Goal: Task Accomplishment & Management: Use online tool/utility

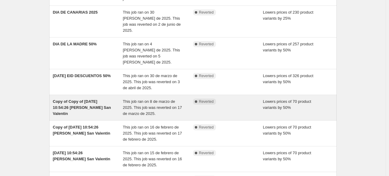
scroll to position [91, 0]
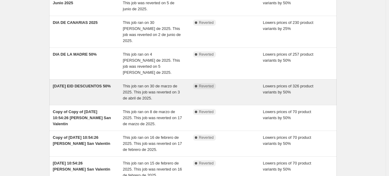
click at [86, 83] on div "[DATE] EID DESCUENTOS 50%" at bounding box center [88, 92] width 70 height 18
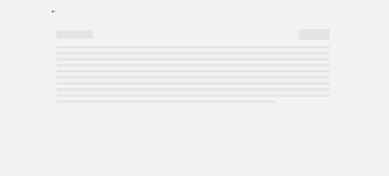
select select "percentage"
select select "collection"
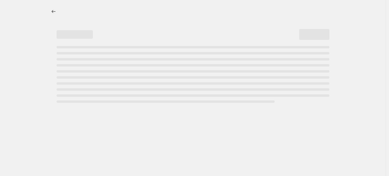
select select "collection"
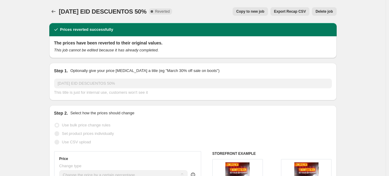
click at [247, 11] on span "Copy to new job" at bounding box center [250, 11] width 28 height 5
select select "percentage"
select select "collection"
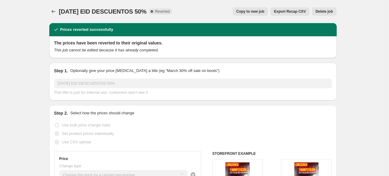
select select "collection"
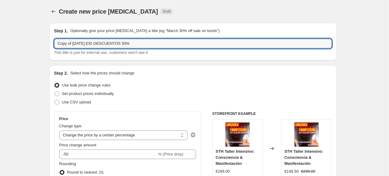
drag, startPoint x: 102, startPoint y: 44, endPoint x: 0, endPoint y: 46, distance: 101.9
click at [0, 46] on html "Home Settings Plans Skip to content Create new price change job. This page is r…" at bounding box center [194, 88] width 389 height 176
type input "REBAJAS VERANO DESCUENTOS 50%"
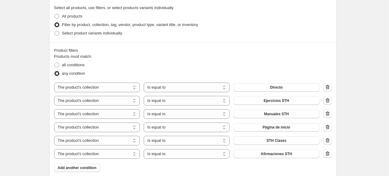
scroll to position [333, 0]
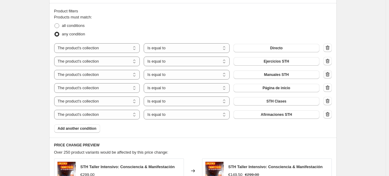
click at [328, 75] on icon "button" at bounding box center [327, 75] width 1 height 2
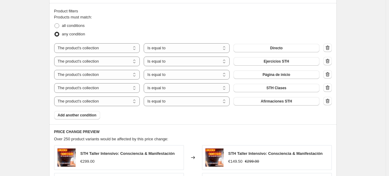
scroll to position [363, 0]
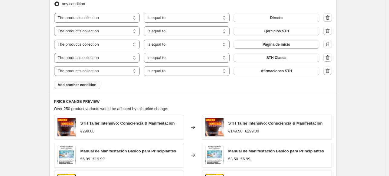
click at [95, 86] on span "Add another condition" at bounding box center [77, 85] width 39 height 5
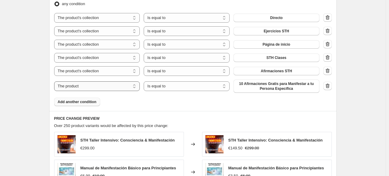
click at [65, 85] on select "The product The product's collection The product's tag The product's vendor The…" at bounding box center [97, 86] width 86 height 10
select select "collection"
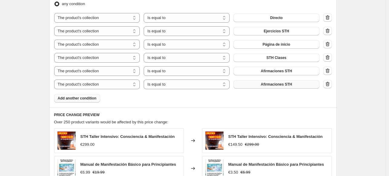
click at [294, 83] on button "Afirmaciones STH" at bounding box center [276, 84] width 86 height 8
click at [84, 99] on span "Add another condition" at bounding box center [77, 98] width 39 height 5
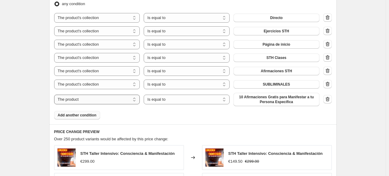
click at [84, 98] on select "The product The product's collection The product's tag The product's vendor The…" at bounding box center [97, 100] width 86 height 10
select select "collection"
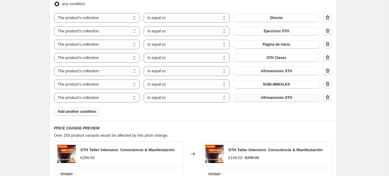
click at [267, 97] on span "Afirmaciones STH" at bounding box center [276, 97] width 31 height 5
click at [66, 112] on span "Add another condition" at bounding box center [77, 111] width 39 height 5
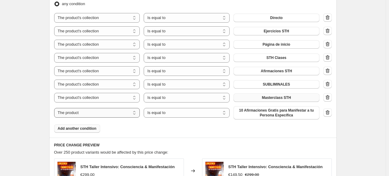
click at [115, 112] on select "The product The product's collection The product's tag The product's vendor The…" at bounding box center [97, 113] width 86 height 10
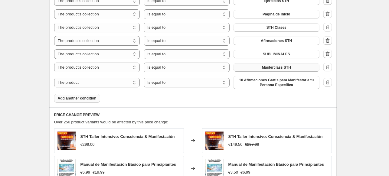
scroll to position [453, 0]
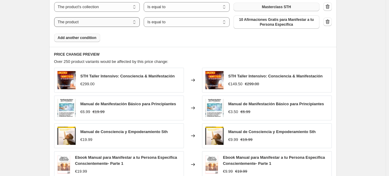
click at [108, 24] on select "The product The product's collection The product's tag The product's vendor The…" at bounding box center [97, 22] width 86 height 10
select select "collection"
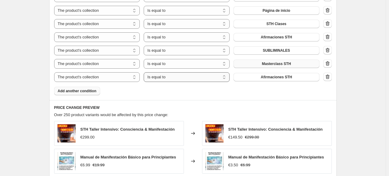
scroll to position [393, 0]
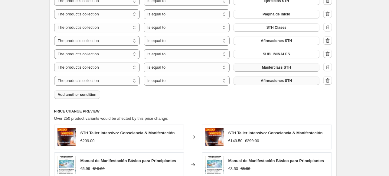
click at [259, 81] on button "Afirmaciones STH" at bounding box center [276, 80] width 86 height 8
click at [93, 96] on span "Add another condition" at bounding box center [77, 94] width 39 height 5
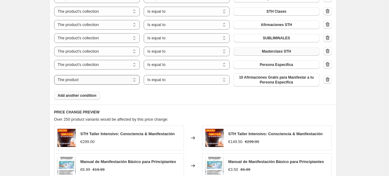
scroll to position [423, 0]
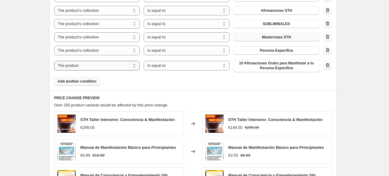
click at [106, 66] on select "The product The product's collection The product's tag The product's vendor The…" at bounding box center [97, 66] width 86 height 10
select select "collection"
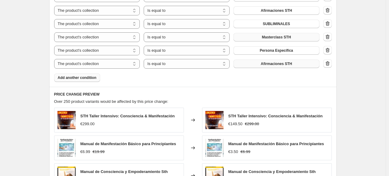
click at [310, 63] on button "Afirmaciones STH" at bounding box center [276, 64] width 86 height 8
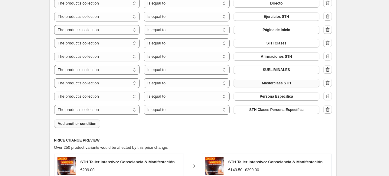
scroll to position [363, 0]
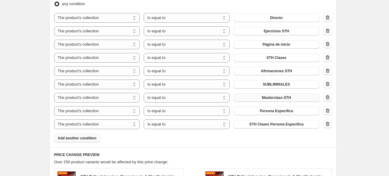
click at [62, 139] on span "Add another condition" at bounding box center [77, 138] width 39 height 5
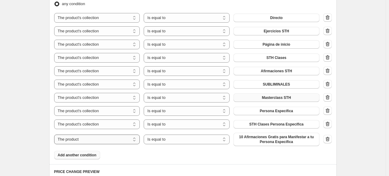
click at [72, 140] on select "The product The product's collection The product's tag The product's vendor The…" at bounding box center [97, 140] width 86 height 10
select select "collection"
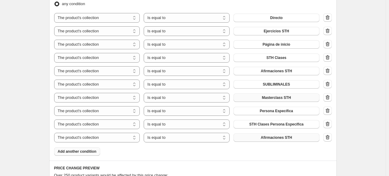
click at [268, 136] on span "Afirmaciones STH" at bounding box center [276, 137] width 31 height 5
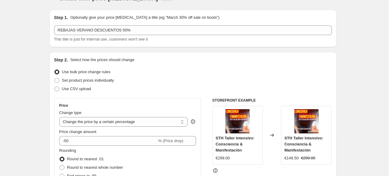
scroll to position [0, 0]
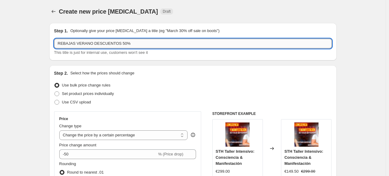
click at [233, 40] on input "REBAJAS VERANO DESCUENTOS 50%" at bounding box center [193, 44] width 278 height 10
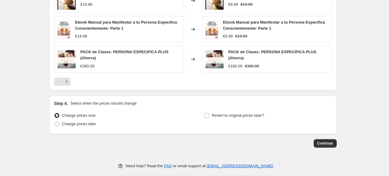
scroll to position [619, 0]
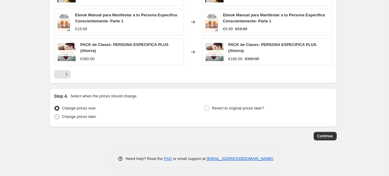
type input "REBAJAS VERANO DESCUENTOS 50% (menos manuales)"
click at [58, 116] on span at bounding box center [56, 116] width 5 height 5
click at [55, 115] on input "Change prices later" at bounding box center [54, 114] width 0 height 0
radio input "true"
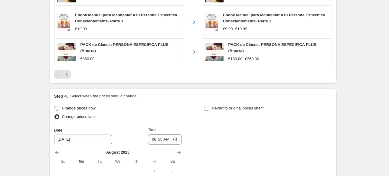
click at [55, 105] on div "Step 4. Select when the prices should change Change prices now Change prices la…" at bounding box center [192, 164] width 287 height 152
click at [56, 106] on span at bounding box center [56, 108] width 5 height 5
click at [55, 106] on input "Change prices now" at bounding box center [54, 106] width 0 height 0
radio input "true"
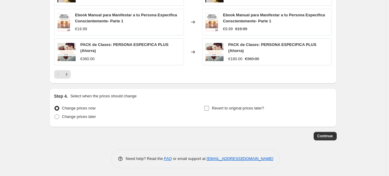
click at [207, 108] on input "Revert to original prices later?" at bounding box center [206, 108] width 5 height 5
checkbox input "true"
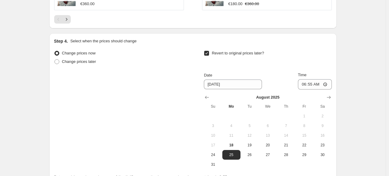
scroll to position [710, 0]
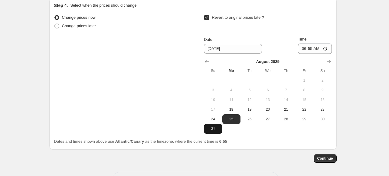
click at [215, 128] on span "31" at bounding box center [212, 128] width 13 height 5
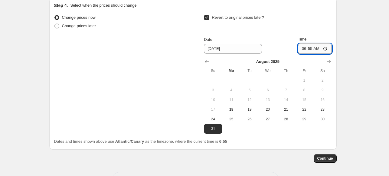
click at [311, 48] on input "06:55" at bounding box center [315, 49] width 34 height 10
click at [330, 61] on icon "Show next month, September 2025" at bounding box center [329, 62] width 6 height 6
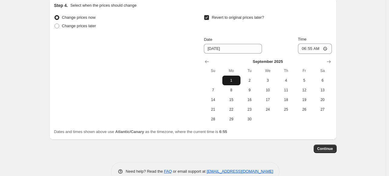
click at [235, 79] on span "1" at bounding box center [231, 80] width 13 height 5
type input "[DATE]"
click at [314, 46] on input "06:55" at bounding box center [315, 49] width 34 height 10
type input "15:55"
click at [331, 146] on span "Continue" at bounding box center [325, 148] width 16 height 5
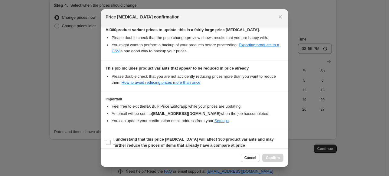
scroll to position [123, 0]
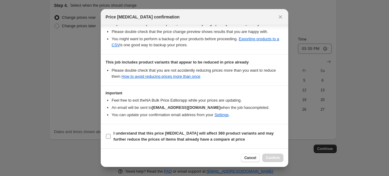
drag, startPoint x: 107, startPoint y: 137, endPoint x: 130, endPoint y: 141, distance: 23.7
click at [107, 137] on input "I understand that this price change job will affect 360 product variants and ma…" at bounding box center [108, 136] width 5 height 5
checkbox input "true"
click at [283, 157] on button "Confirm" at bounding box center [272, 158] width 21 height 8
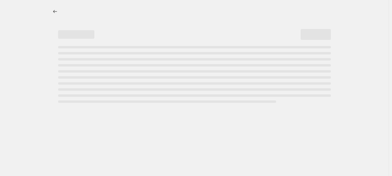
select select "percentage"
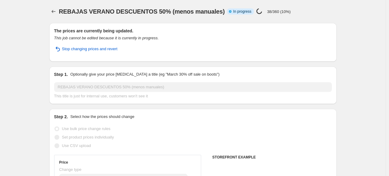
select select "collection"
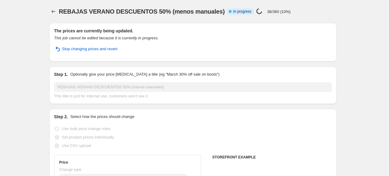
select select "collection"
